Goal: Task Accomplishment & Management: Use online tool/utility

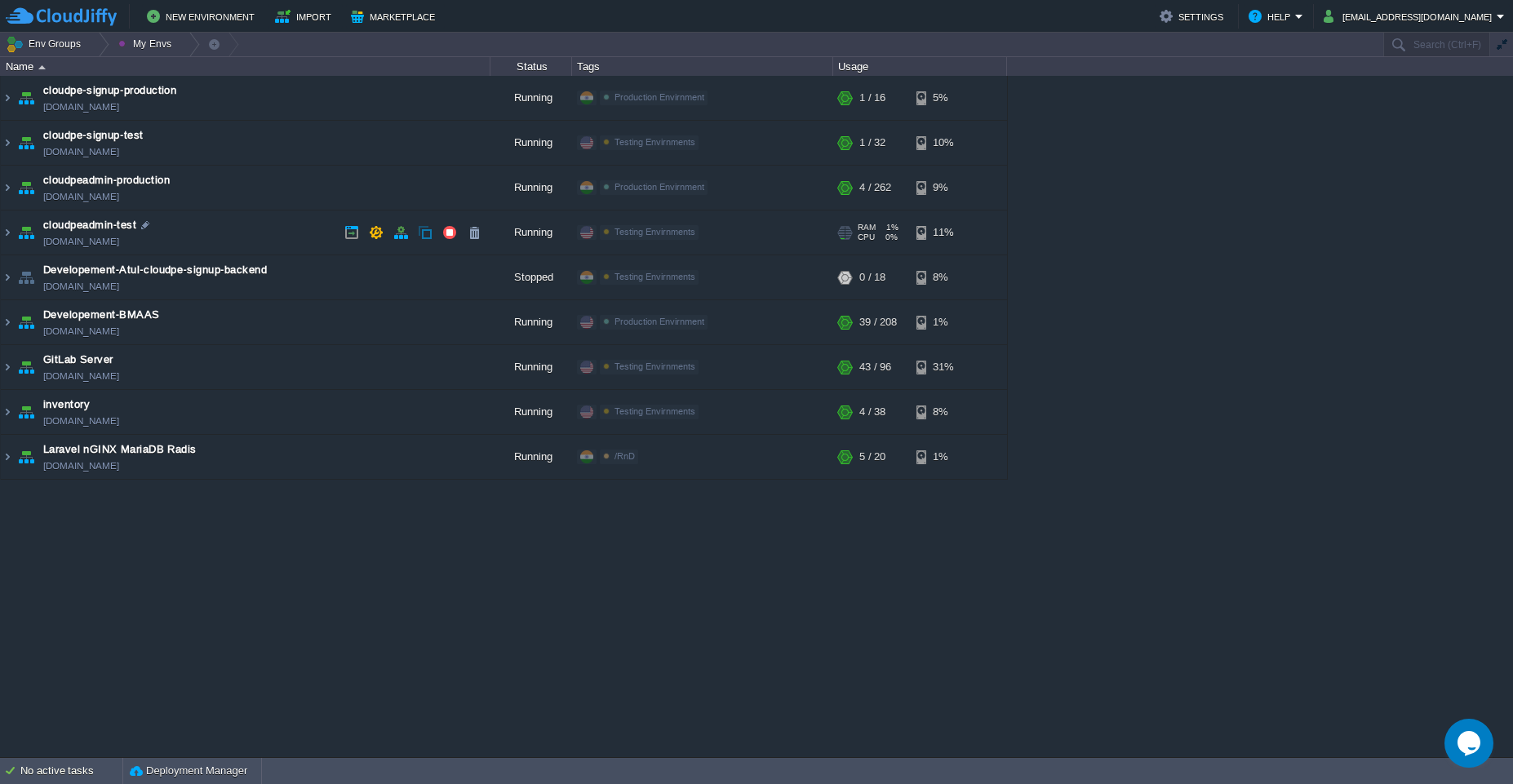
click at [213, 227] on td "cloudpeadmin-test [DOMAIN_NAME]" at bounding box center [246, 233] width 490 height 45
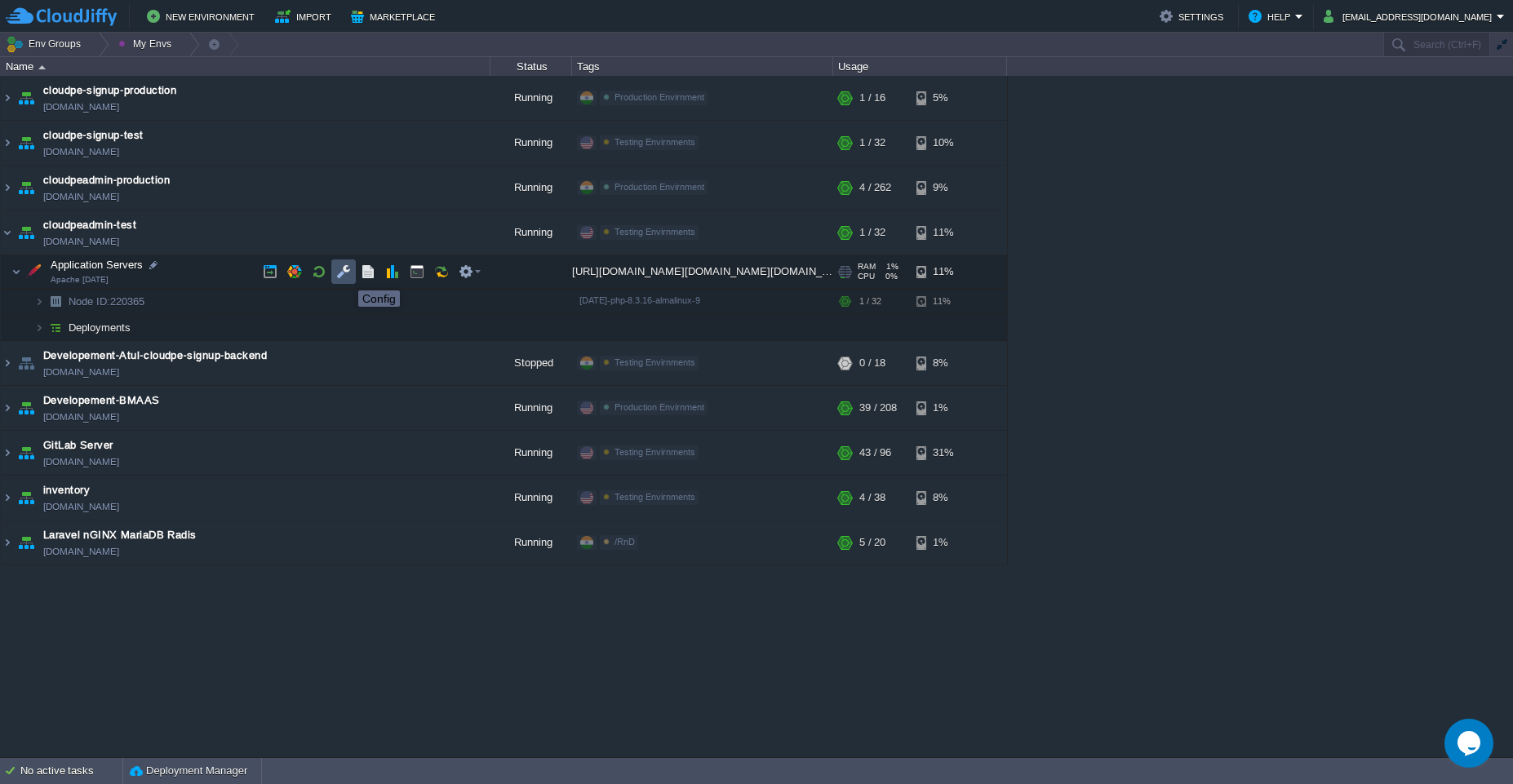
click at [342, 276] on button "button" at bounding box center [344, 272] width 15 height 15
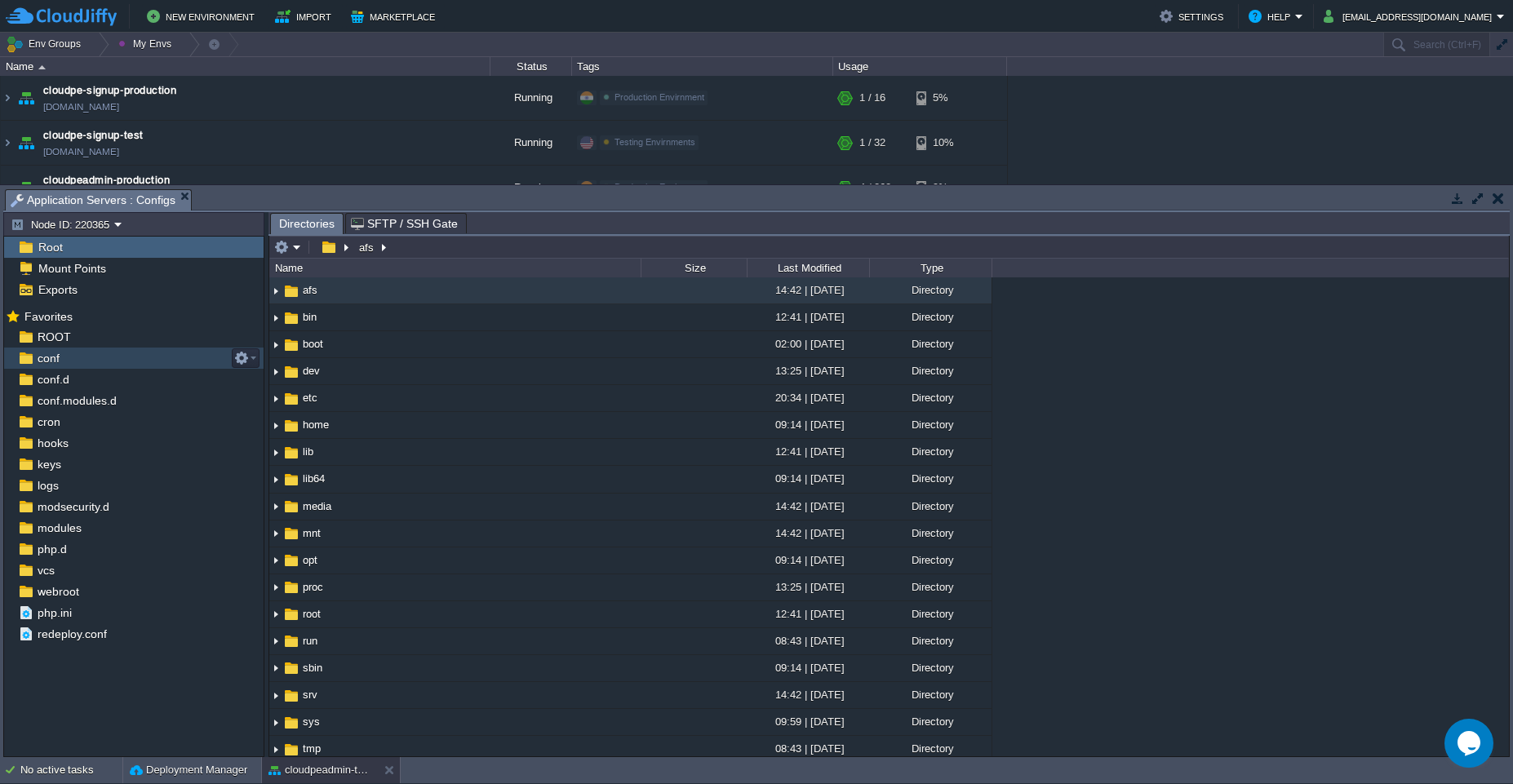
click at [77, 357] on div "conf" at bounding box center [134, 357] width 260 height 21
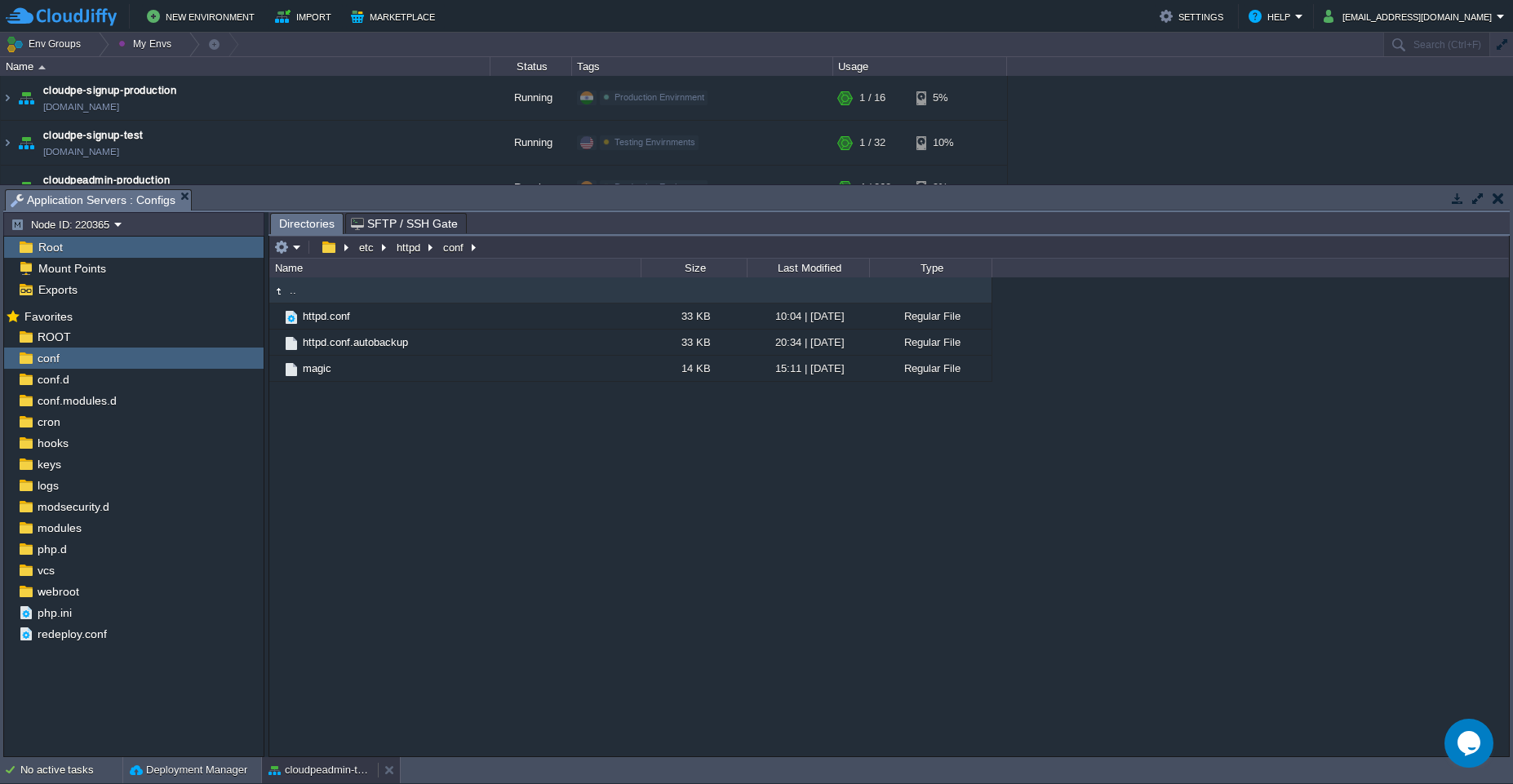
click at [292, 749] on button "cloudpeadmin-test" at bounding box center [319, 771] width 102 height 17
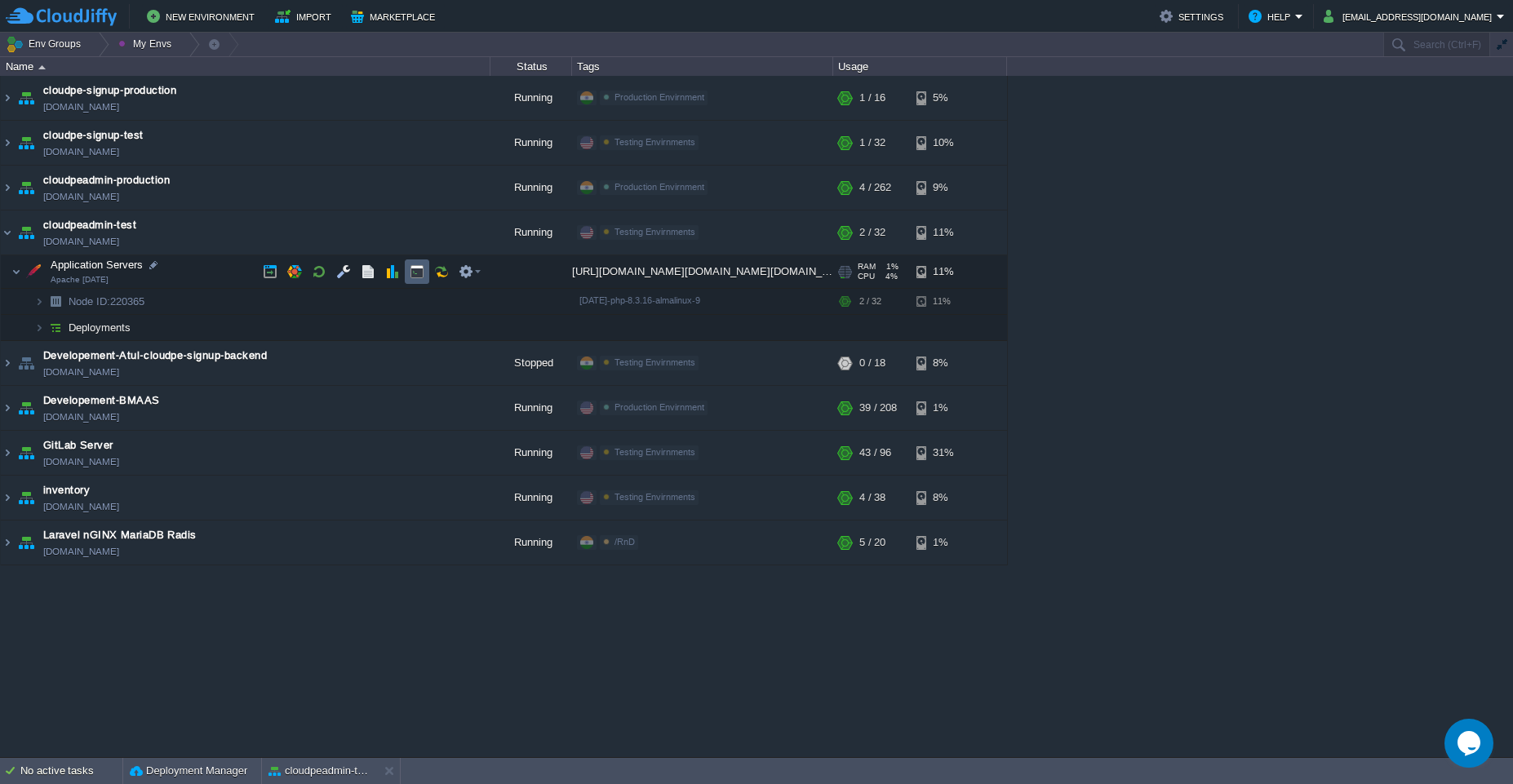
click at [412, 275] on button "button" at bounding box center [417, 272] width 15 height 15
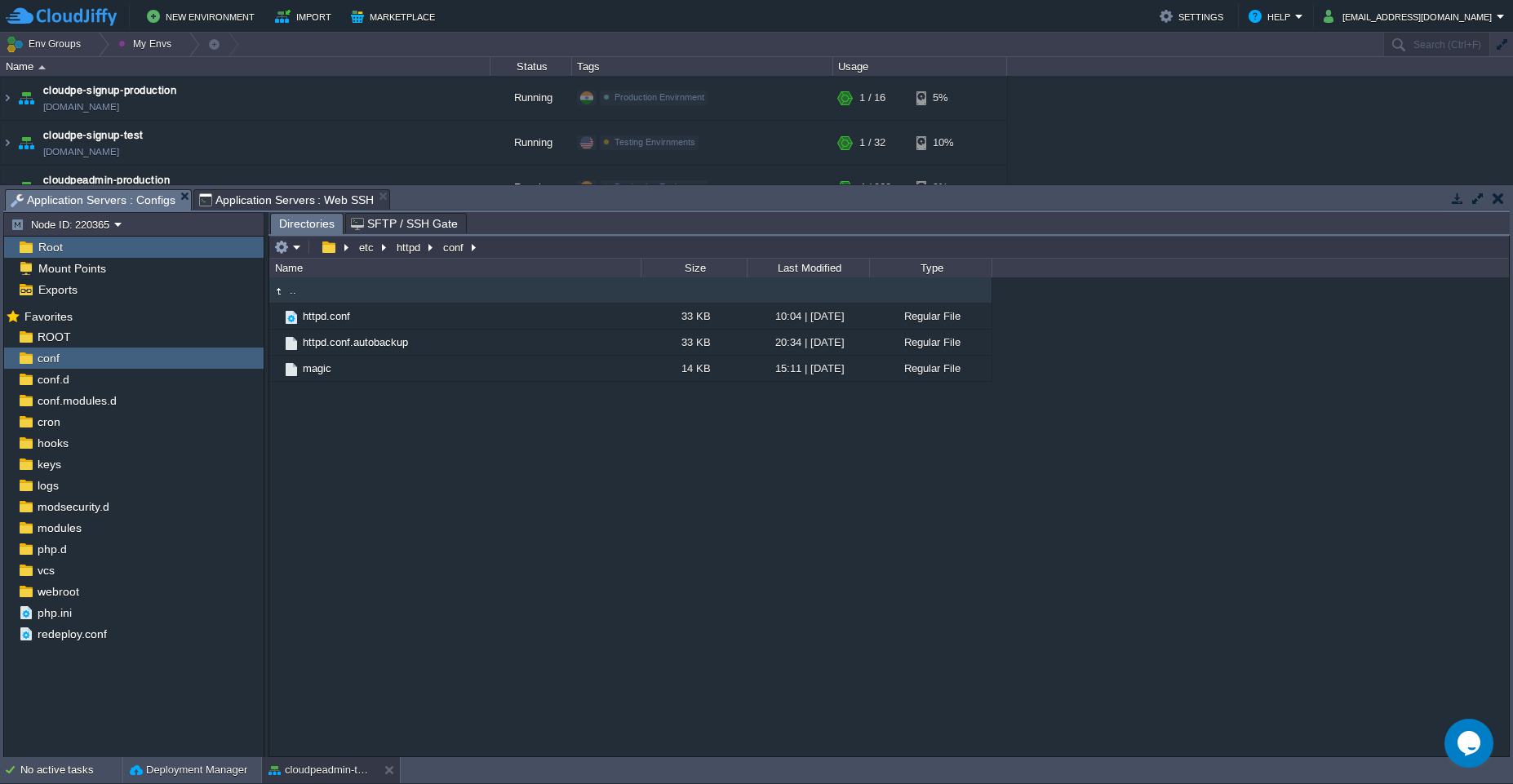
click at [112, 198] on span "Application Servers : Configs" at bounding box center [93, 200] width 165 height 20
click at [70, 340] on span "ROOT" at bounding box center [53, 337] width 39 height 15
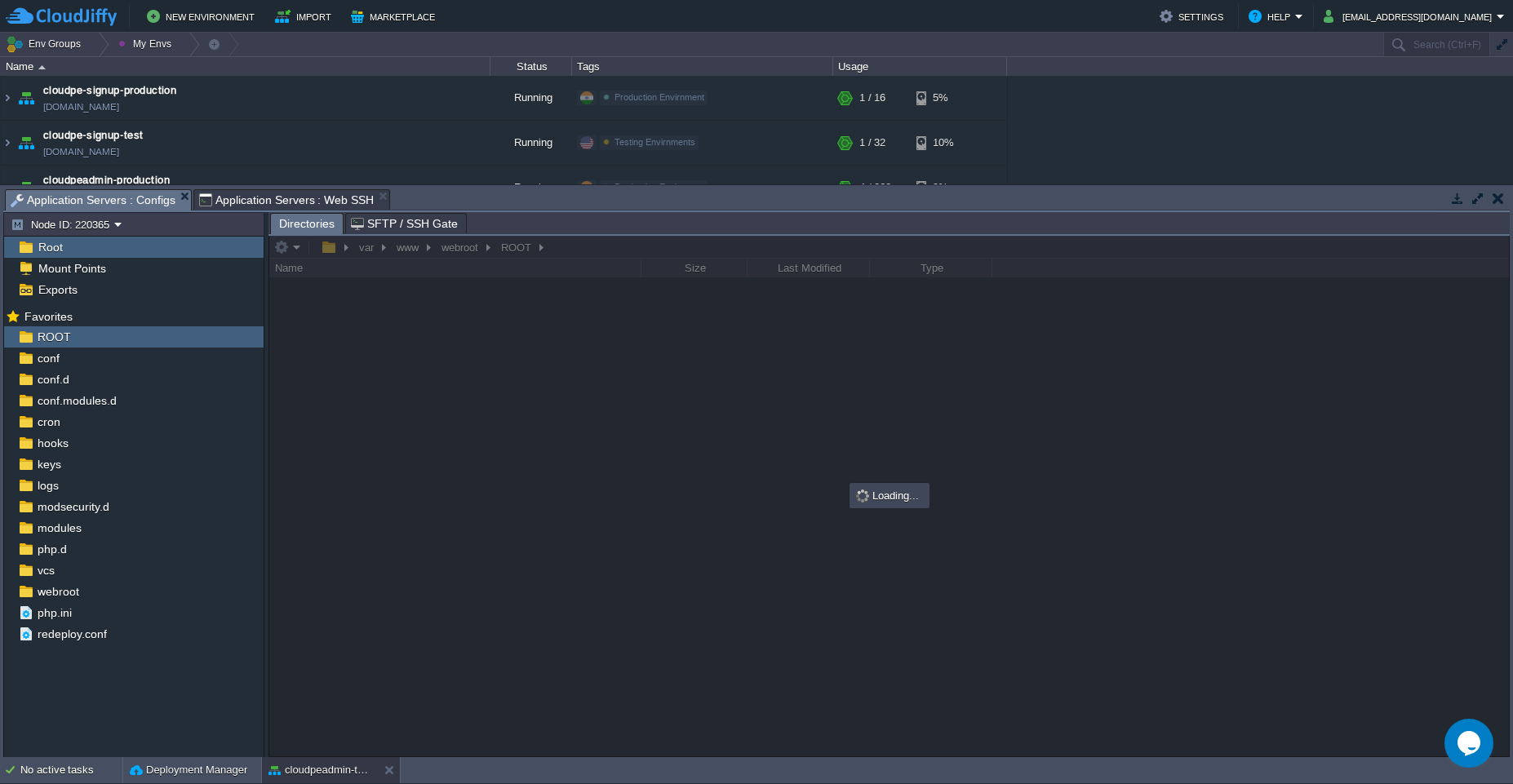
type input "#000000"
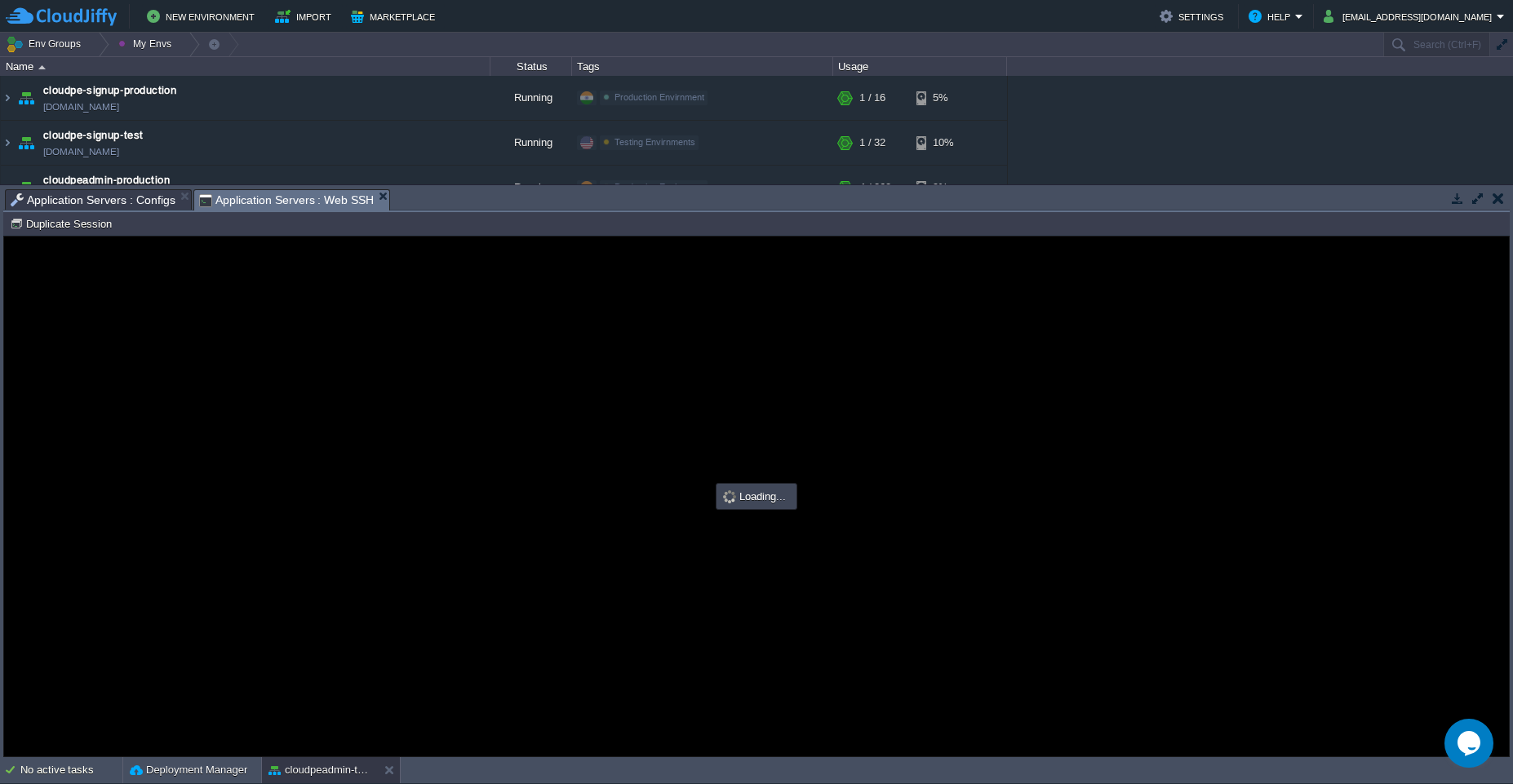
click at [315, 192] on span "Application Servers : Web SSH" at bounding box center [287, 200] width 176 height 20
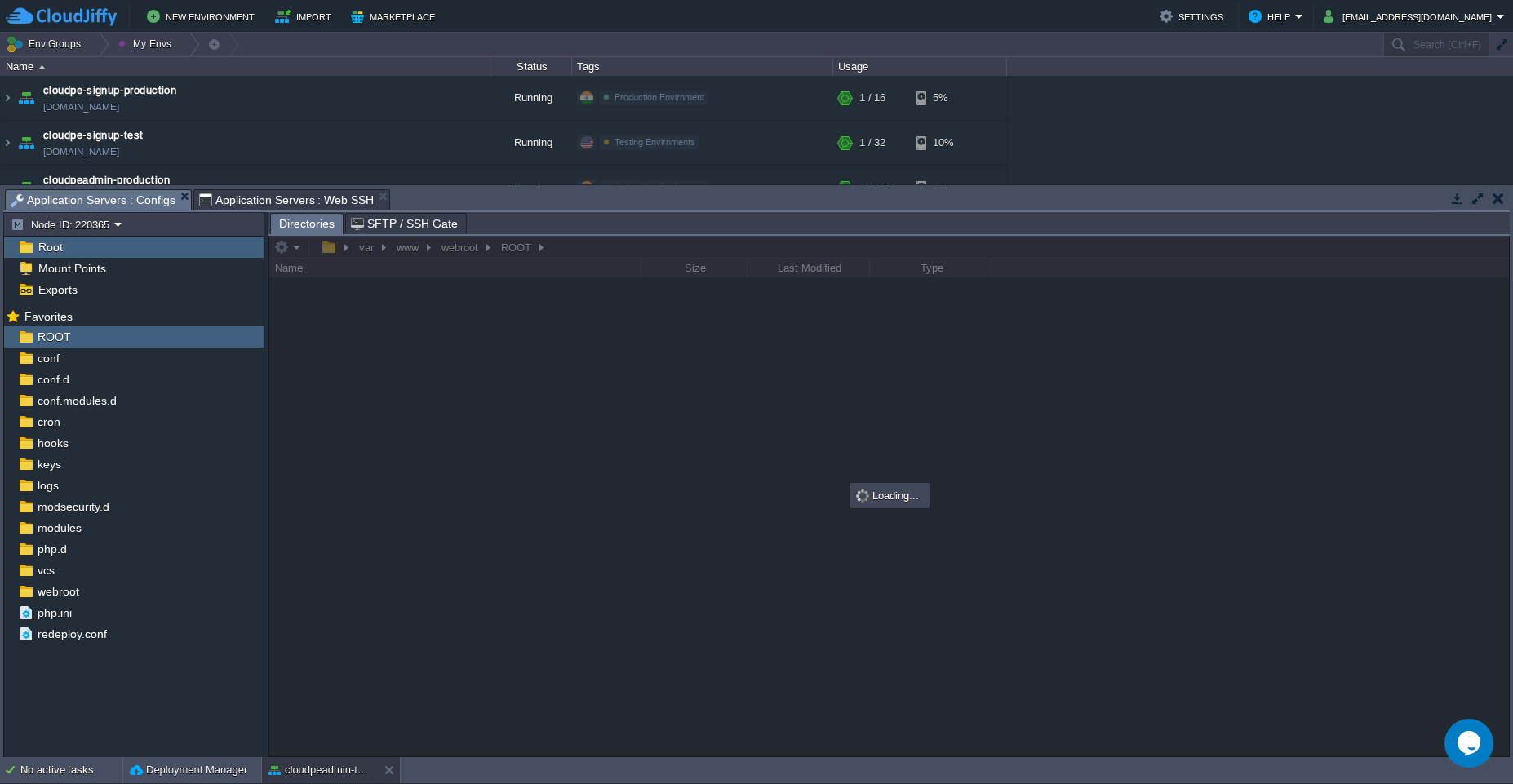
click at [95, 202] on span "Application Servers : Configs" at bounding box center [93, 200] width 165 height 20
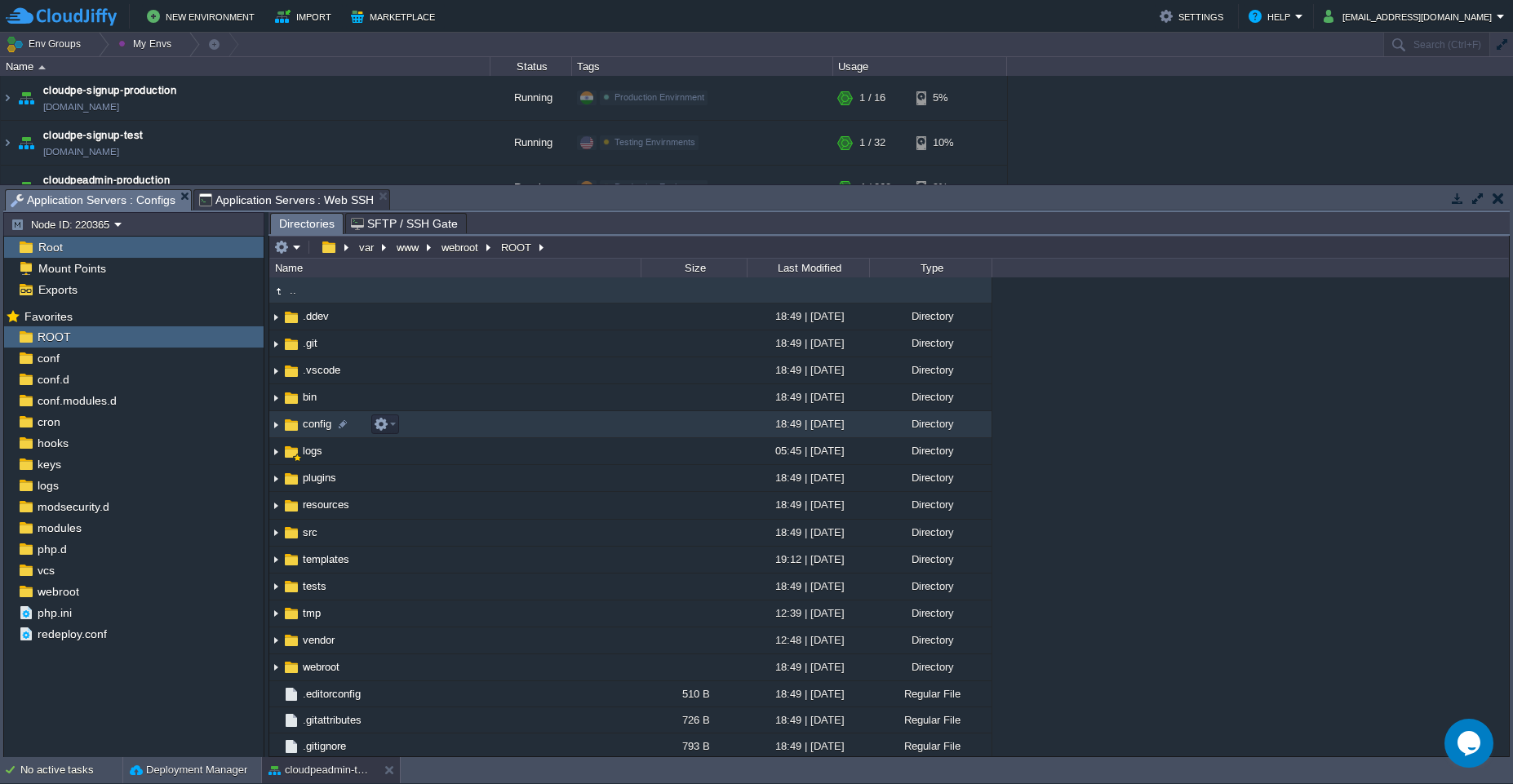
click at [421, 427] on td "config" at bounding box center [455, 425] width 372 height 27
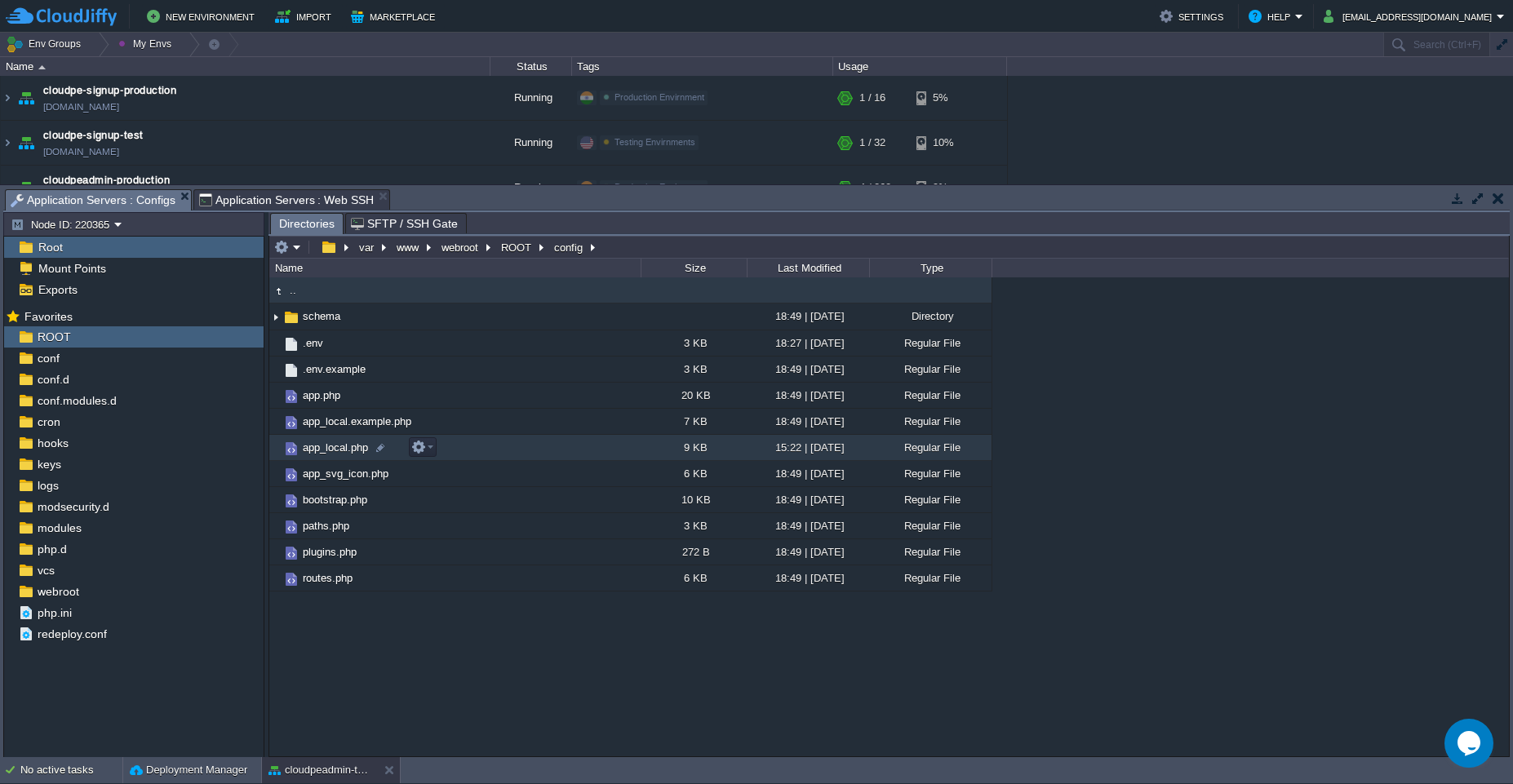
click at [528, 447] on td "app_local.php" at bounding box center [455, 447] width 372 height 26
type input "/var/www/webroot/ROOT/config/app_local.php"
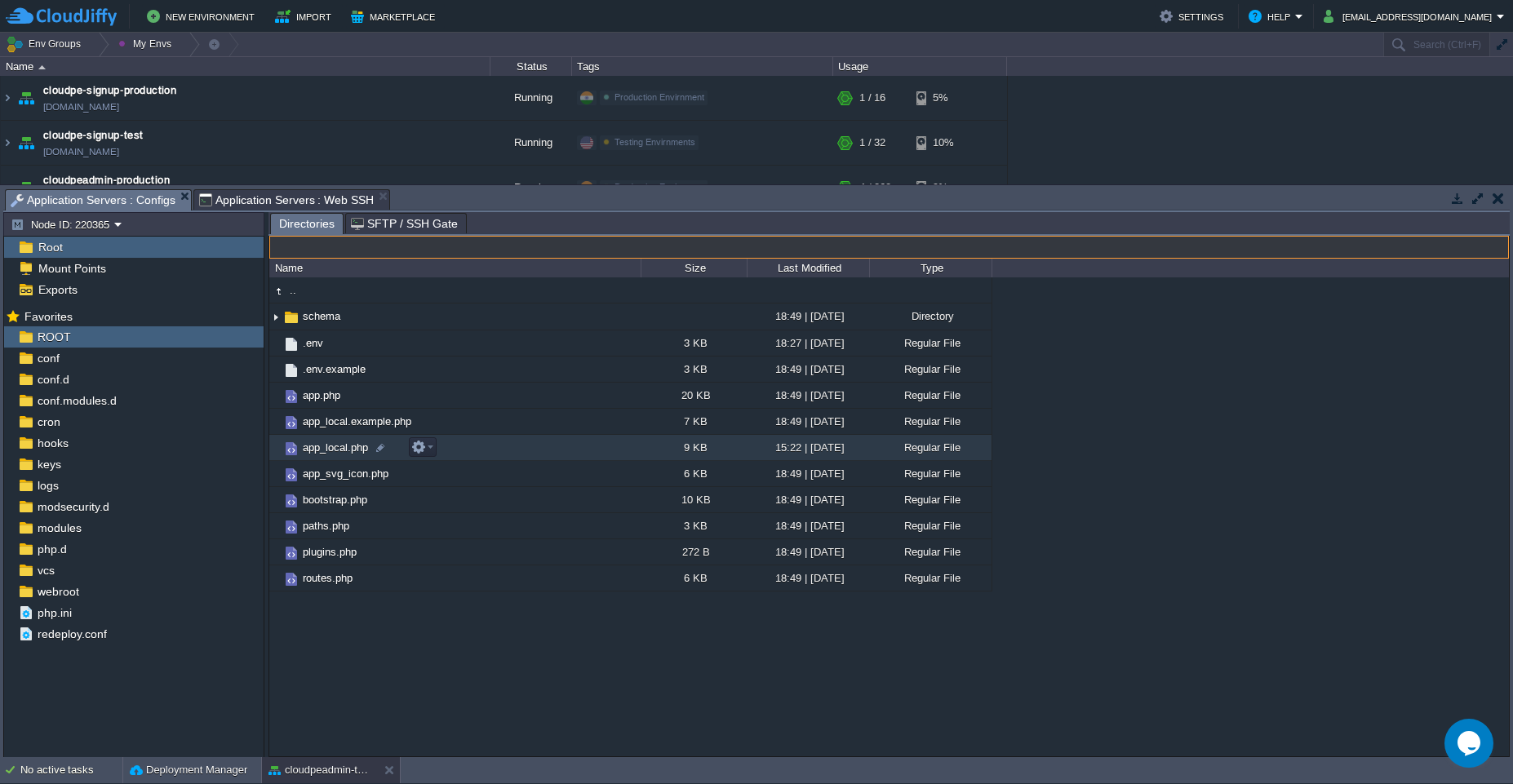
click at [492, 450] on td "app_local.php" at bounding box center [455, 447] width 372 height 26
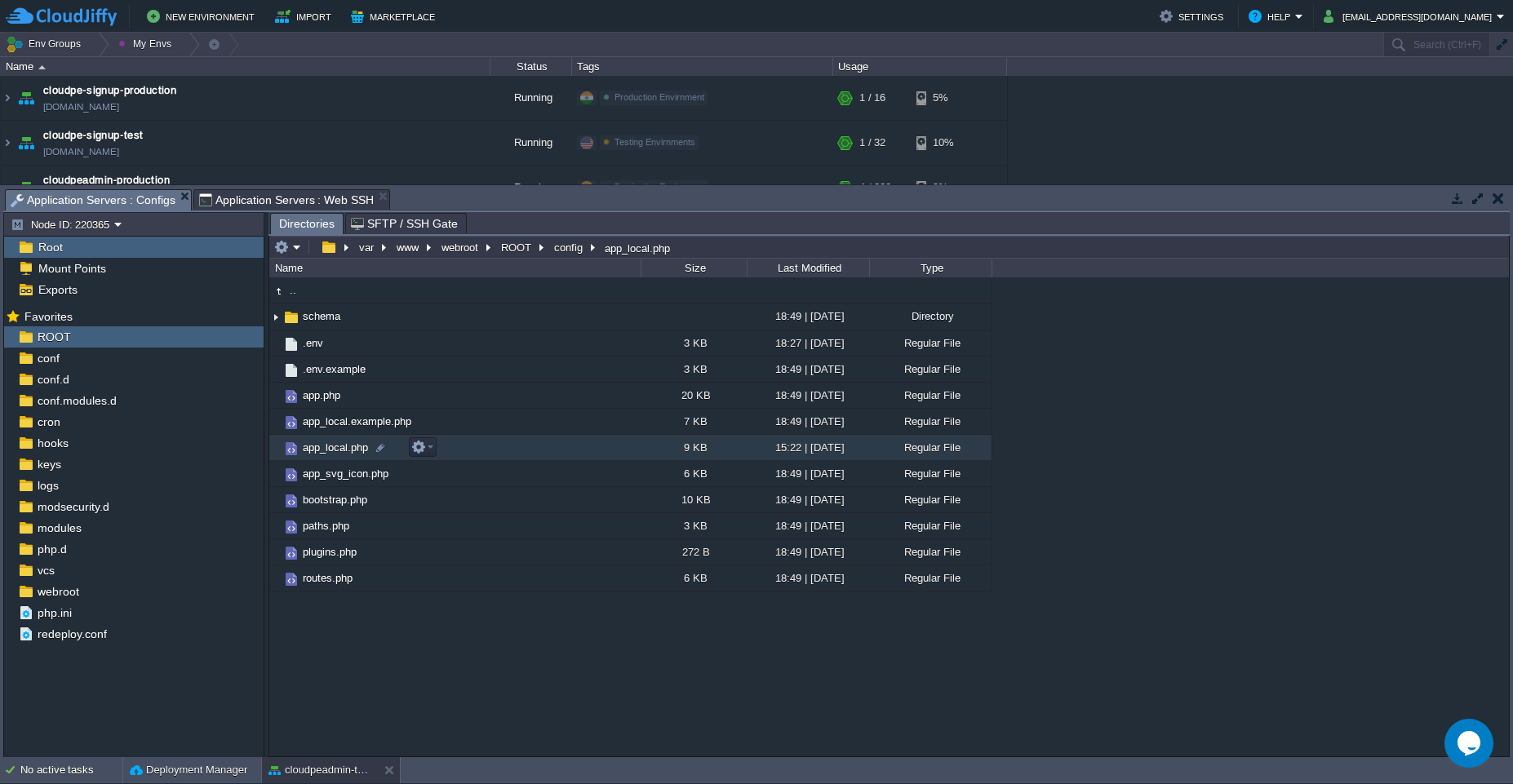
click at [492, 450] on td "app_local.php" at bounding box center [455, 447] width 372 height 26
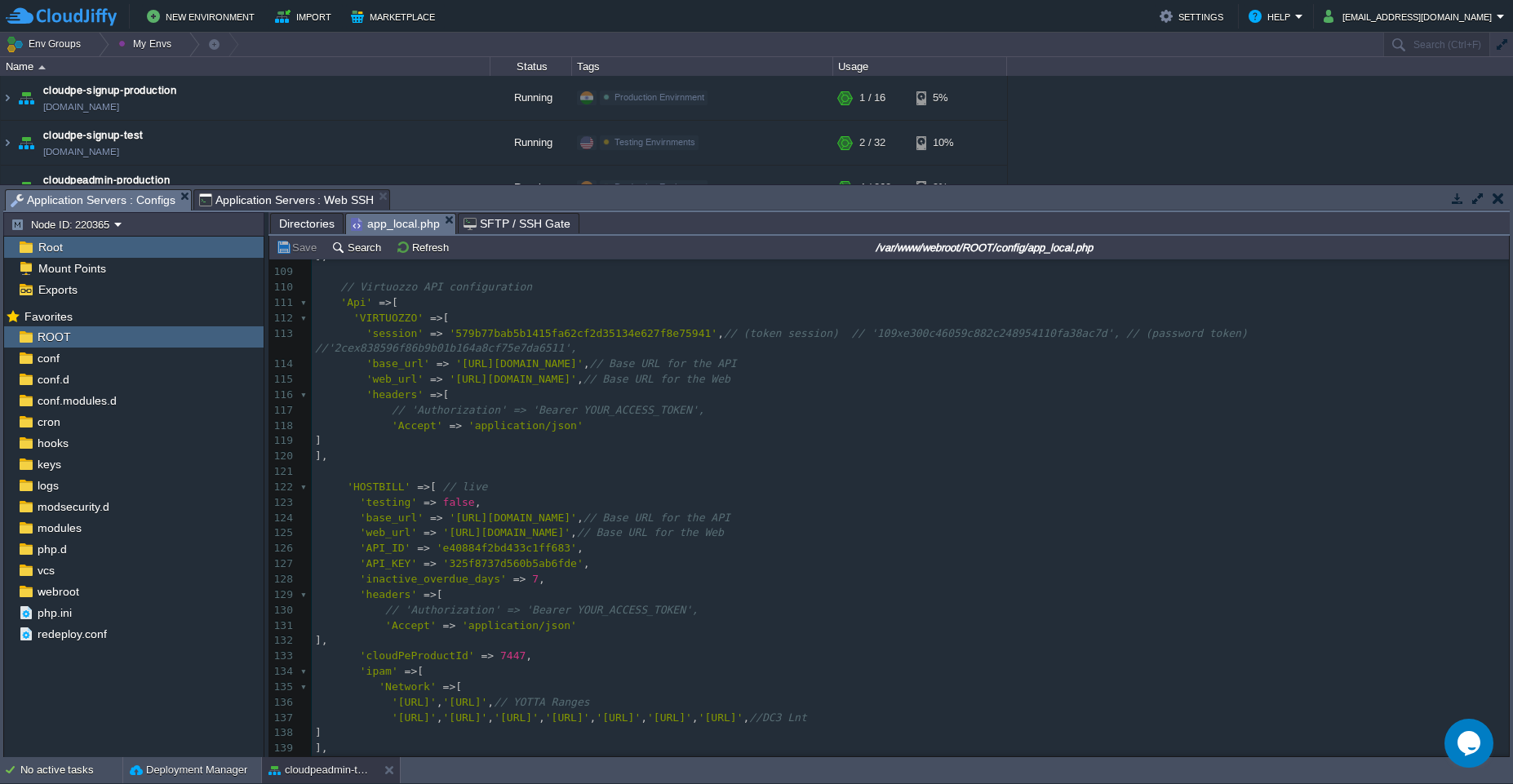
scroll to position [1627, 0]
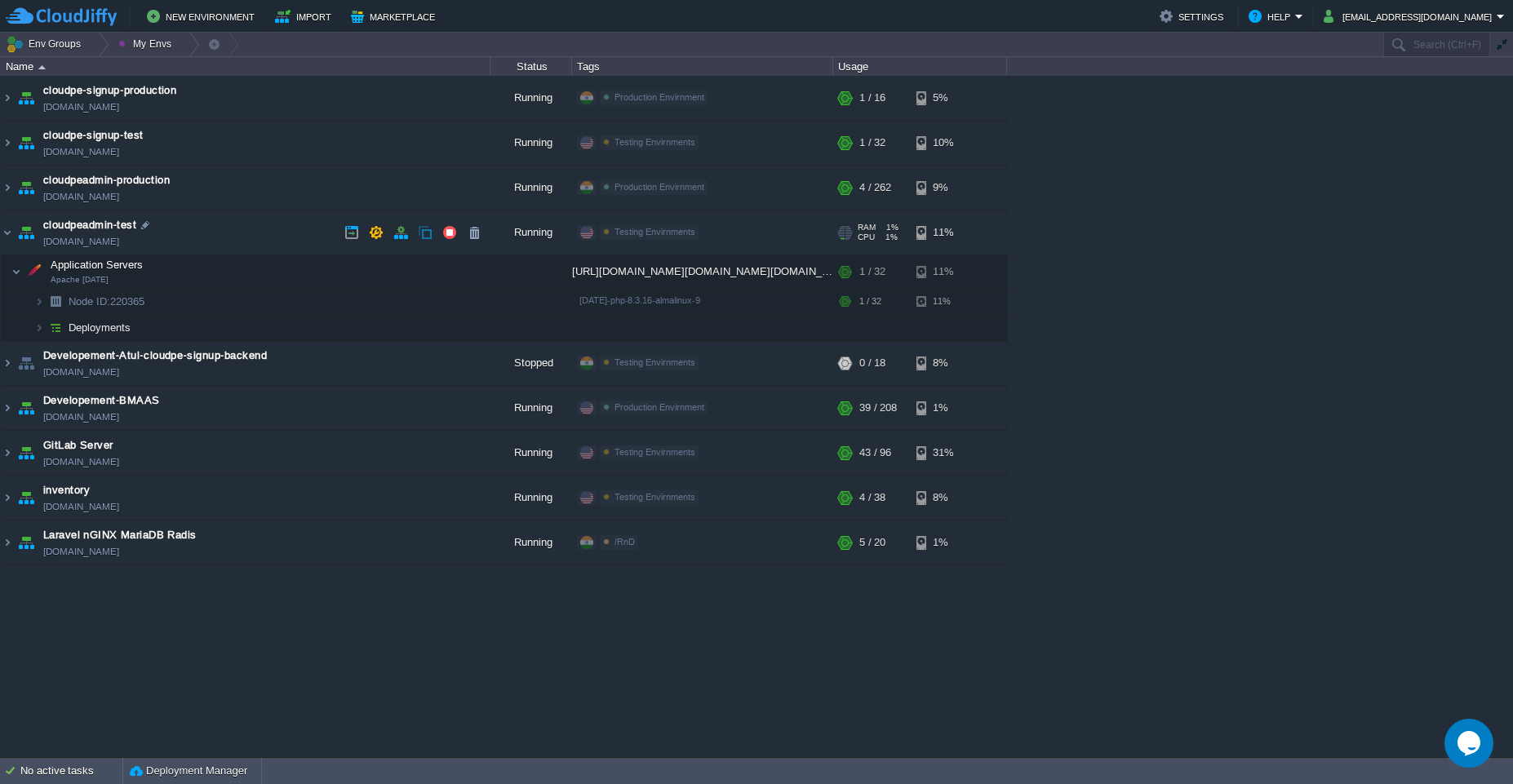
click at [255, 230] on td "cloudpeadmin-test [DOMAIN_NAME]" at bounding box center [246, 233] width 490 height 45
